Goal: Task Accomplishment & Management: Complete application form

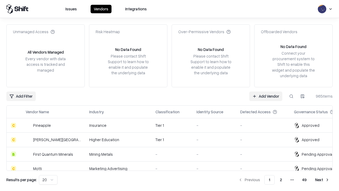
click at [266, 96] on link "Add Vendor" at bounding box center [265, 96] width 33 height 10
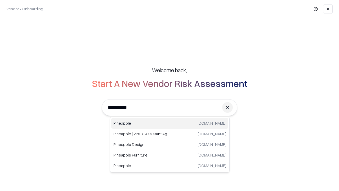
click at [170, 123] on div "Pineapple [DOMAIN_NAME]" at bounding box center [169, 123] width 117 height 11
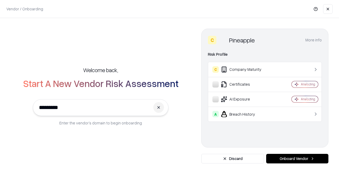
type input "*********"
click at [297, 158] on button "Onboard Vendor" at bounding box center [297, 159] width 62 height 10
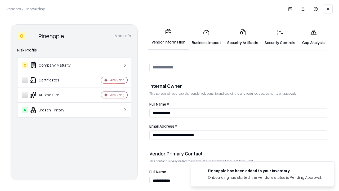
scroll to position [275, 0]
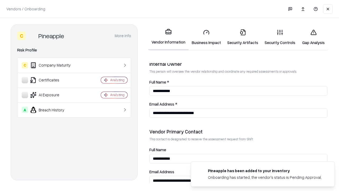
click at [206, 37] on link "Business Impact" at bounding box center [207, 37] width 36 height 25
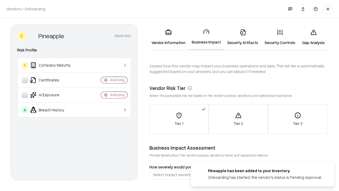
click at [243, 37] on link "Security Artifacts" at bounding box center [242, 37] width 37 height 25
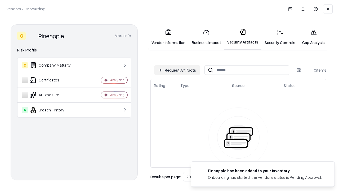
click at [177, 70] on button "Request Artifacts" at bounding box center [177, 70] width 46 height 10
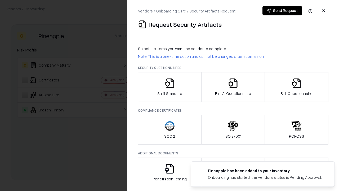
click at [170, 87] on icon "button" at bounding box center [170, 83] width 11 height 11
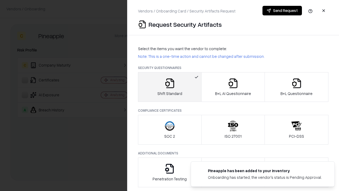
click at [282, 11] on button "Send Request" at bounding box center [282, 11] width 39 height 10
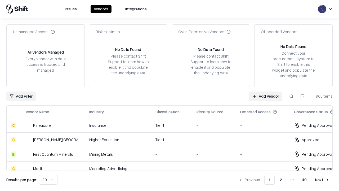
click at [292, 96] on button at bounding box center [292, 96] width 10 height 10
type input "*********"
click at [173, 125] on div "Tier 1" at bounding box center [172, 125] width 33 height 6
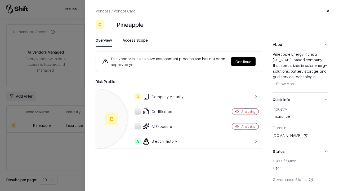
click at [244, 61] on button "Continue" at bounding box center [243, 62] width 24 height 10
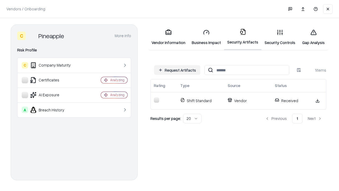
click at [280, 37] on link "Security Controls" at bounding box center [280, 37] width 37 height 25
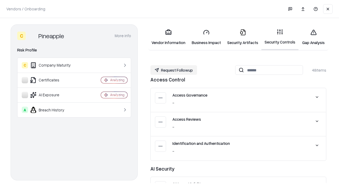
click at [174, 70] on button "Request Followup" at bounding box center [174, 70] width 47 height 10
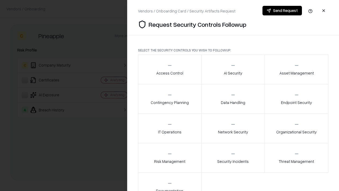
click at [170, 69] on div "Access Control" at bounding box center [169, 69] width 27 height 13
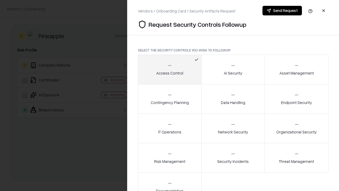
click at [282, 11] on button "Send Request" at bounding box center [282, 11] width 39 height 10
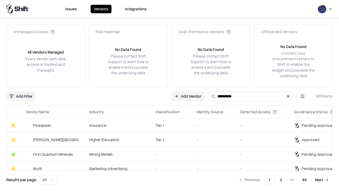
type input "*********"
click at [173, 125] on div "Tier 1" at bounding box center [172, 125] width 33 height 6
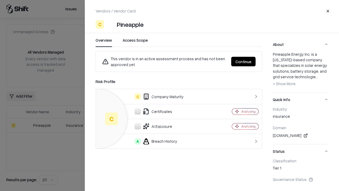
click at [244, 61] on button "Continue" at bounding box center [243, 62] width 24 height 10
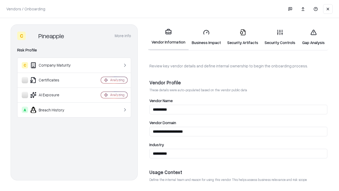
click at [314, 37] on link "Gap Analysis" at bounding box center [314, 37] width 30 height 25
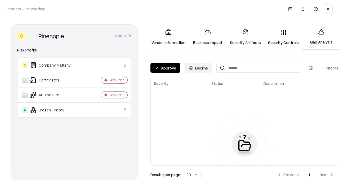
click at [165, 68] on button "Approve" at bounding box center [166, 68] width 30 height 10
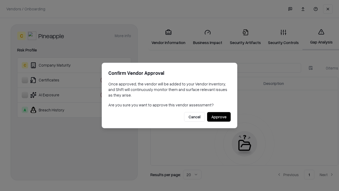
click at [219, 117] on button "Approve" at bounding box center [219, 117] width 24 height 10
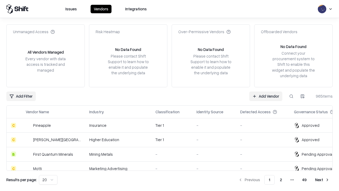
type input "*********"
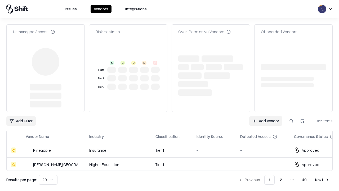
click at [266, 116] on link "Add Vendor" at bounding box center [265, 121] width 33 height 10
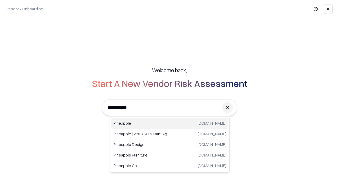
click at [170, 123] on div "Pineapple [DOMAIN_NAME]" at bounding box center [169, 123] width 117 height 11
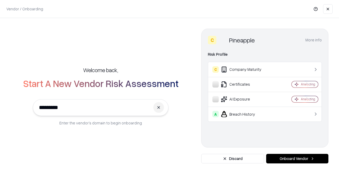
type input "*********"
click at [297, 158] on button "Onboard Vendor" at bounding box center [297, 159] width 62 height 10
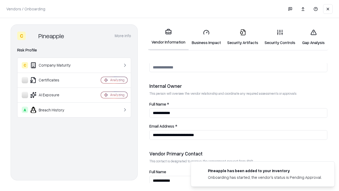
scroll to position [275, 0]
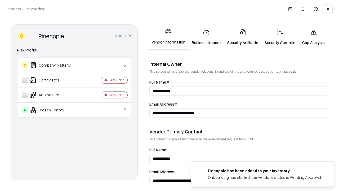
click at [314, 37] on link "Gap Analysis" at bounding box center [314, 37] width 30 height 25
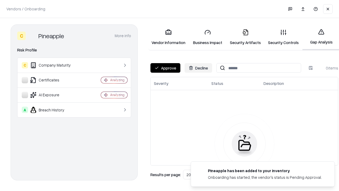
click at [165, 68] on button "Approve" at bounding box center [166, 68] width 30 height 10
